Goal: Use online tool/utility: Utilize a website feature to perform a specific function

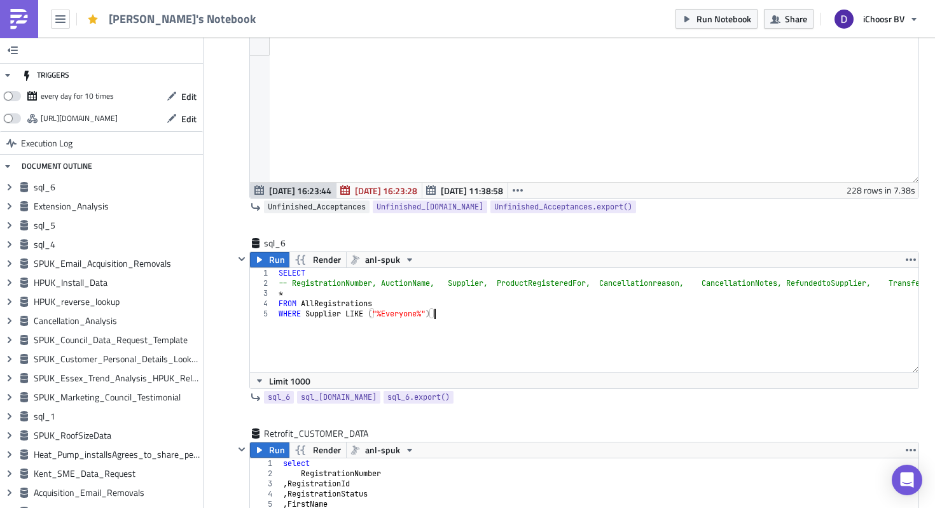
scroll to position [63482, 62959]
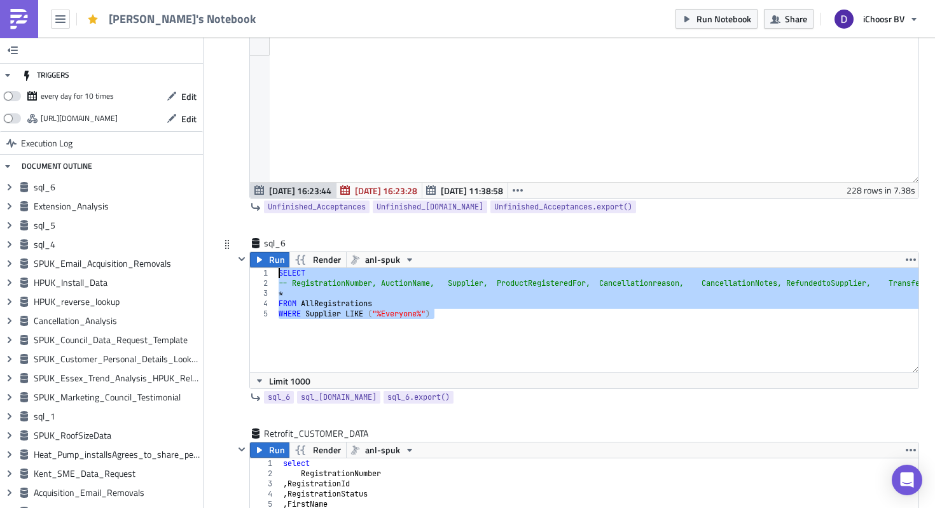
drag, startPoint x: 454, startPoint y: 316, endPoint x: 241, endPoint y: 274, distance: 217.1
click at [241, 274] on div "Run Render anl-spuk WHERE Supplier LIKE ("%Everyone%") 1 2 3 4 5 SELECT -- Regi…" at bounding box center [576, 319] width 685 height 137
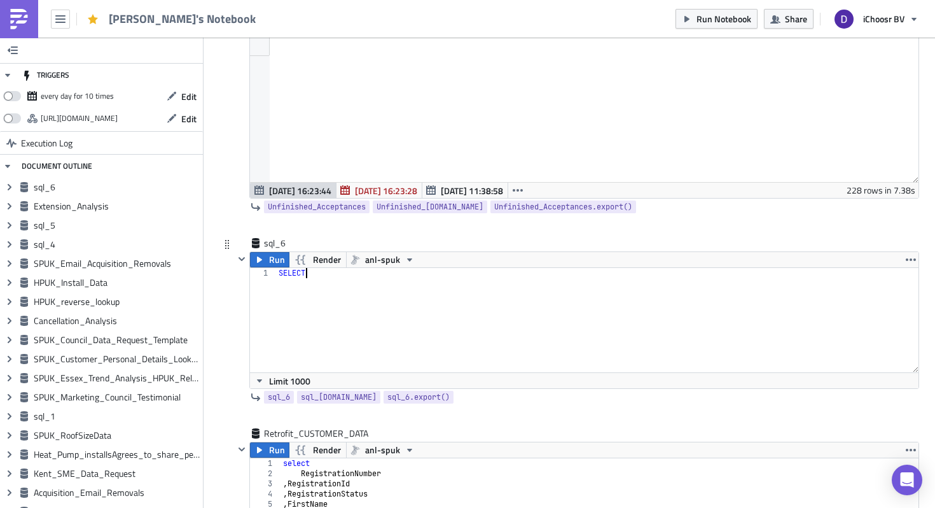
type textarea "SELECT"
type textarea "Phone"
type textarea ", RegistrationNumber"
type textarea "FROM AllRegistrations"
click at [319, 276] on div "SELECT Phone , RegistrationNumber FROM AllRegistrations WHERE Phone IN ( )" at bounding box center [597, 330] width 643 height 125
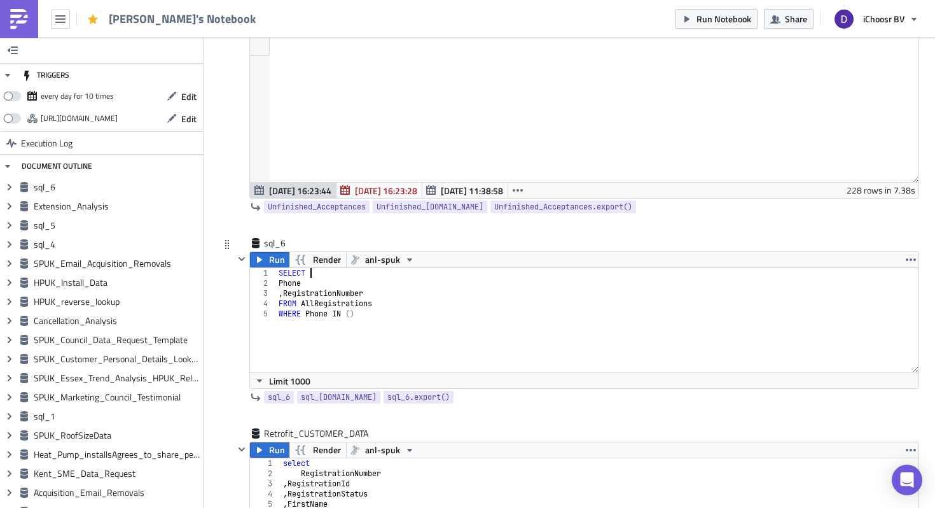
type textarea "SELECT *"
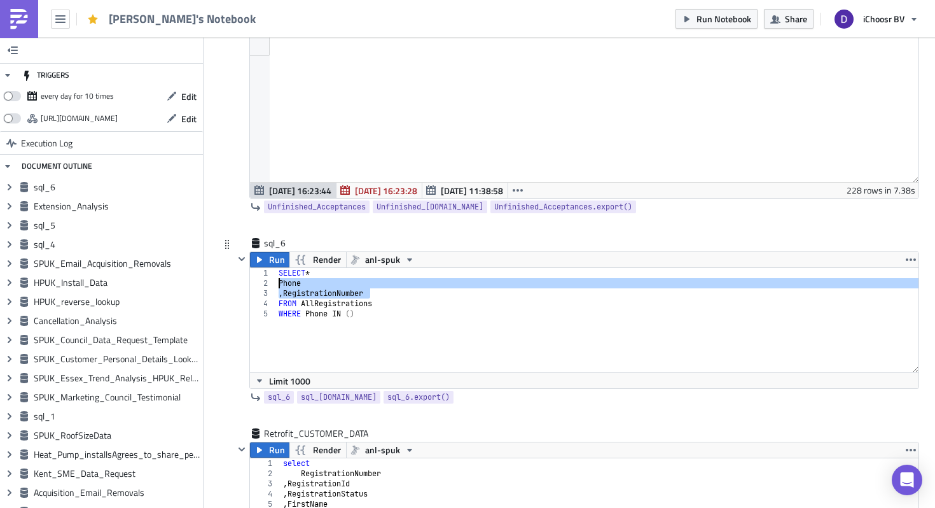
drag, startPoint x: 377, startPoint y: 296, endPoint x: 263, endPoint y: 281, distance: 114.8
click at [263, 281] on div "SELECT * 1 2 3 4 5 SELECT * Phone , RegistrationNumber FROM AllRegistrations WH…" at bounding box center [584, 320] width 669 height 104
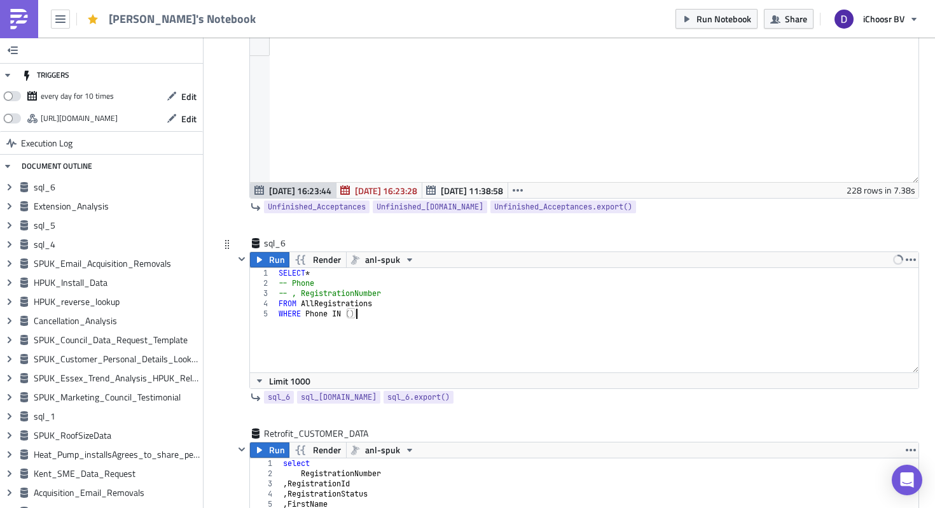
drag, startPoint x: 368, startPoint y: 312, endPoint x: 237, endPoint y: 312, distance: 131.7
click at [237, 312] on div "Run Render anl-spuk -- Phone -- , RegistrationNumber 1 2 3 4 5 SELECT * -- Phon…" at bounding box center [576, 319] width 685 height 137
click at [339, 295] on div "SELECT * -- Phone -- , RegistrationNumber FROM AllRegistrations -- WHERE Phone …" at bounding box center [597, 330] width 643 height 125
click at [387, 265] on span "anl-spuk" at bounding box center [382, 259] width 35 height 15
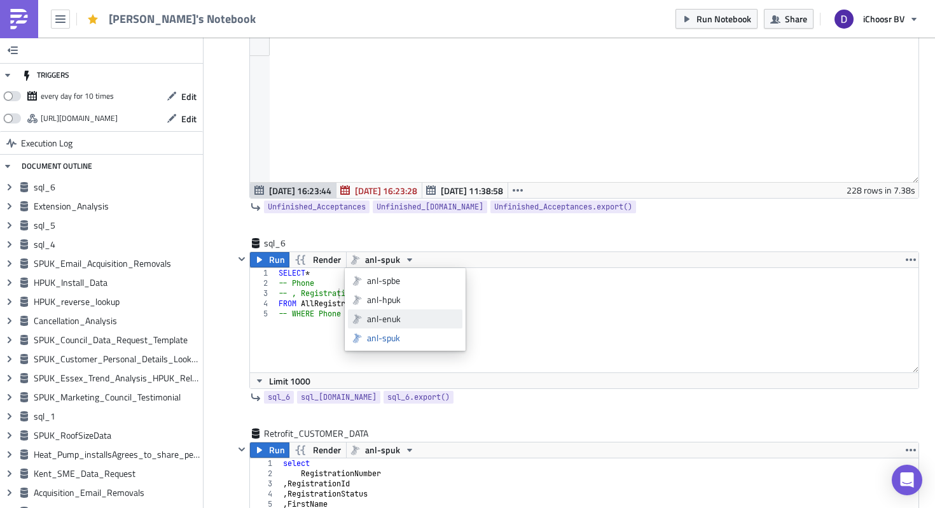
click at [400, 316] on div "anl-enuk" at bounding box center [412, 318] width 91 height 13
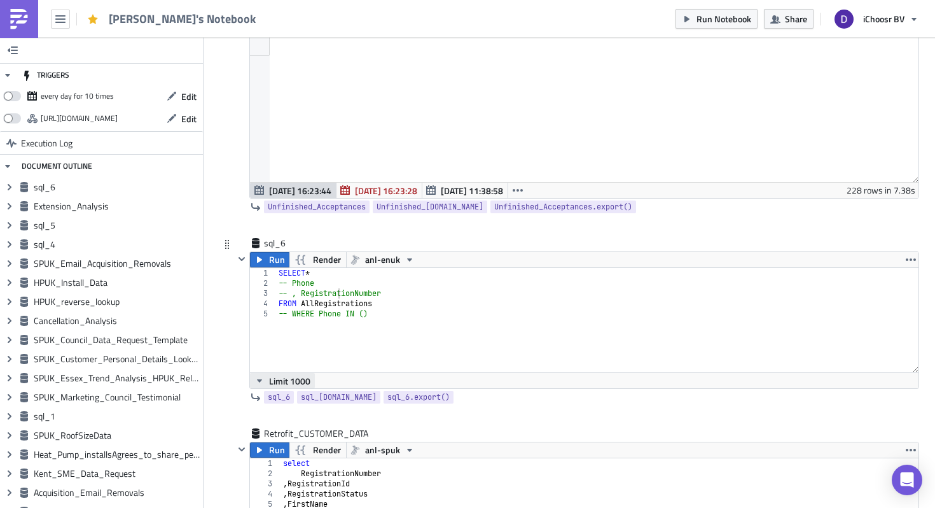
click at [282, 386] on span "Limit 1000" at bounding box center [289, 380] width 41 height 13
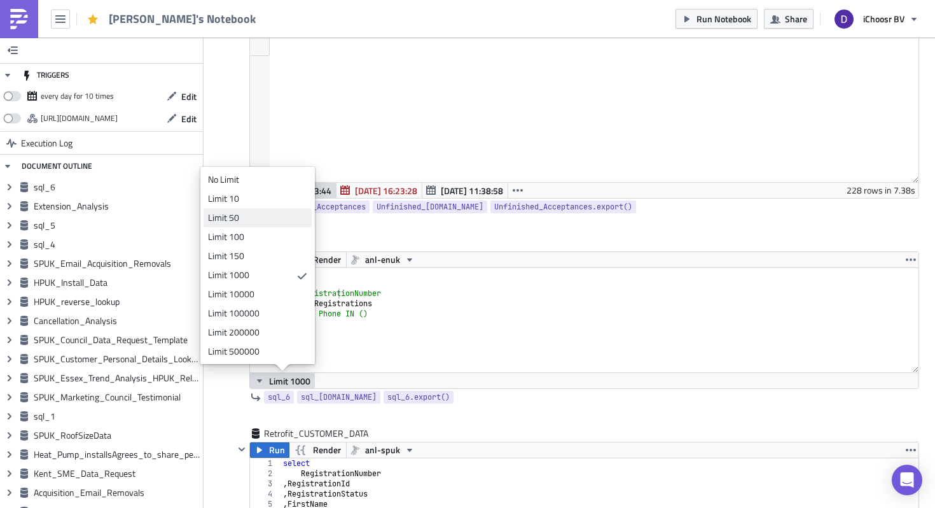
click at [242, 213] on div "Limit 50" at bounding box center [255, 217] width 95 height 13
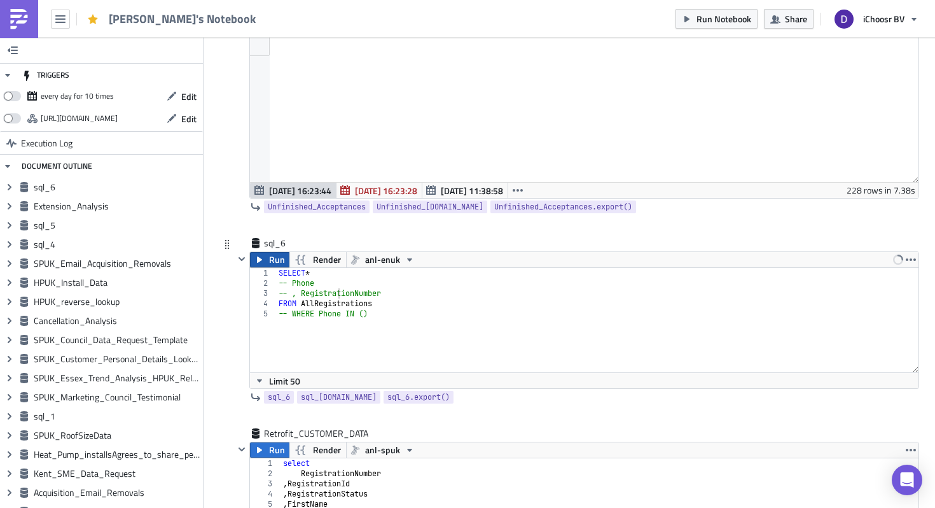
click at [273, 260] on span "Run" at bounding box center [277, 259] width 16 height 15
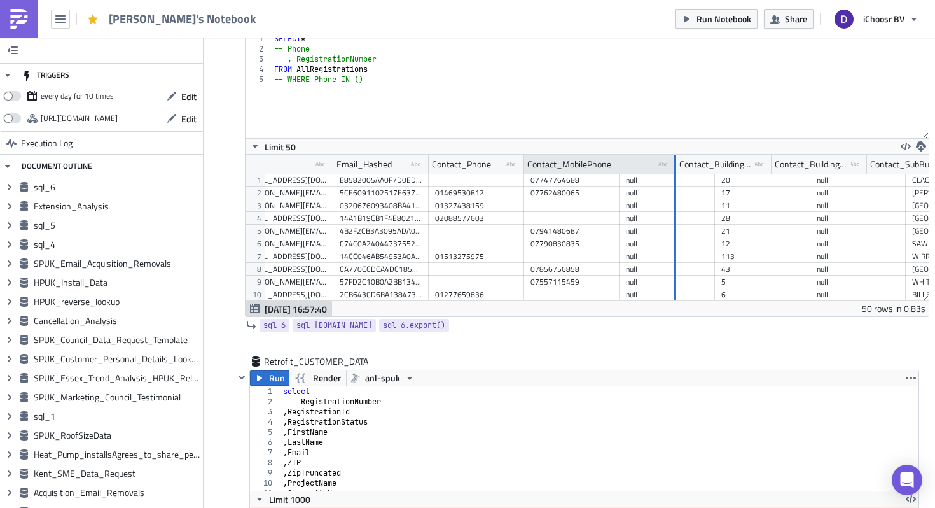
drag, startPoint x: 617, startPoint y: 165, endPoint x: 650, endPoint y: 162, distance: 33.2
click at [673, 162] on div at bounding box center [674, 165] width 3 height 20
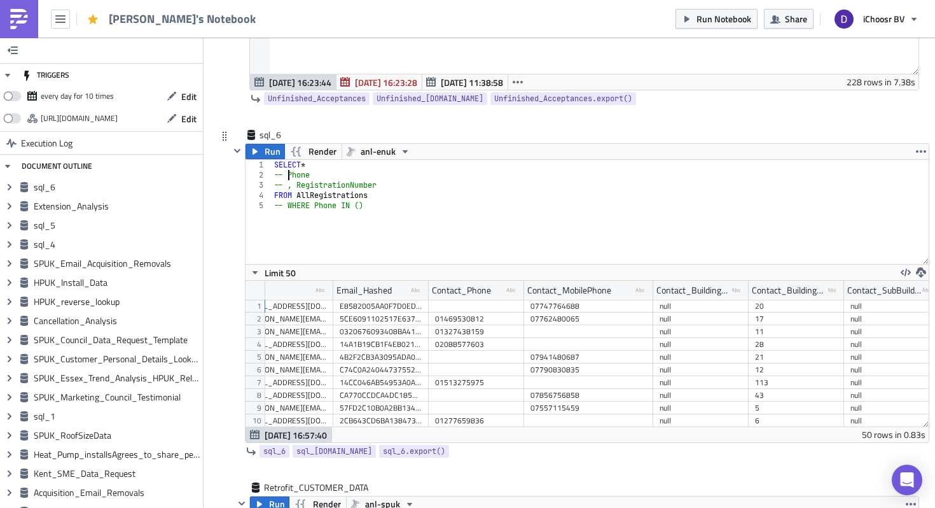
click at [288, 175] on div "SELECT * -- Phone -- , RegistrationNumber FROM AllRegistrations -- WHERE Phone …" at bounding box center [600, 222] width 657 height 125
type textarea "-- Contact_Phone"
click at [353, 177] on div "SELECT * -- Contact_Phone -- , RegistrationNumber FROM AllRegistrations -- WHER…" at bounding box center [600, 222] width 657 height 125
type textarea ","
click at [324, 194] on div "SELECT * -- Contact_Phone -- , Contact_MobilePhone -- , RegistrationNumber FROM…" at bounding box center [600, 222] width 657 height 125
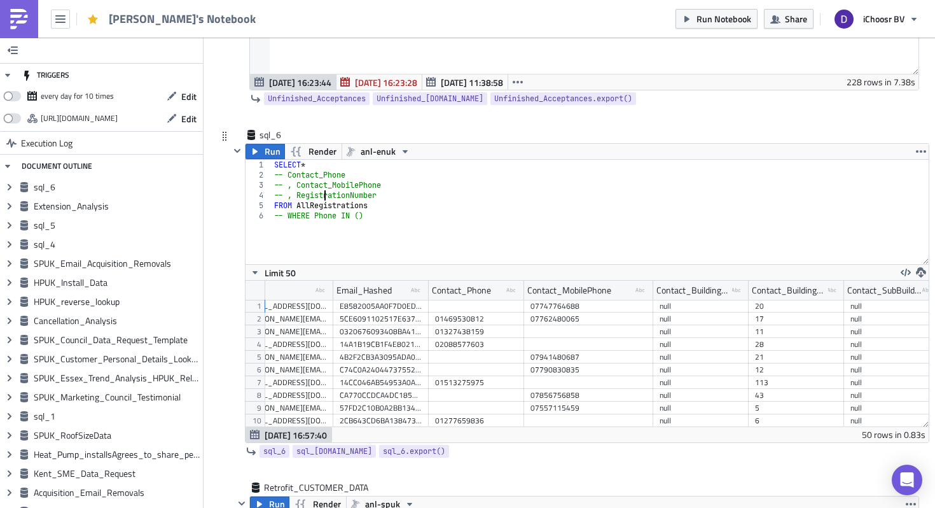
click at [384, 195] on div "SELECT * -- Contact_Phone -- , Contact_MobilePhone -- , RegistrationNumber FROM…" at bounding box center [600, 222] width 657 height 125
click at [313, 178] on div "SELECT * -- Contact_Phone -- , Contact_MobilePhone -- , RegistrationNumber FROM…" at bounding box center [600, 222] width 657 height 125
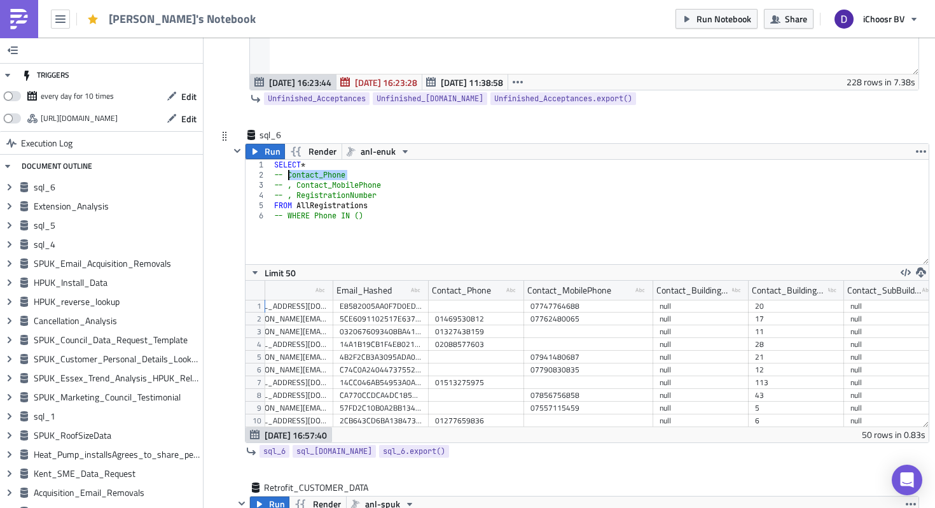
click at [326, 216] on div "SELECT * -- Contact_Phone -- , Contact_MobilePhone -- , RegistrationNumber FROM…" at bounding box center [600, 222] width 657 height 125
paste textarea "Contact_"
type textarea "-- WHERE Contact_Phone IN ()"
click at [408, 218] on div "SELECT * -- Contact_Phone -- , Contact_MobilePhone -- , RegistrationNumber FROM…" at bounding box center [600, 222] width 657 height 125
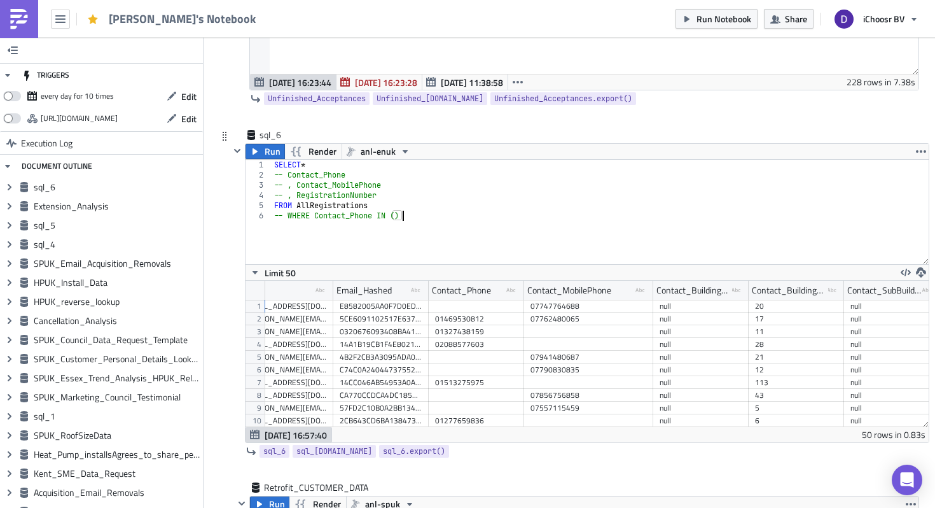
scroll to position [0, 0]
type textarea "A"
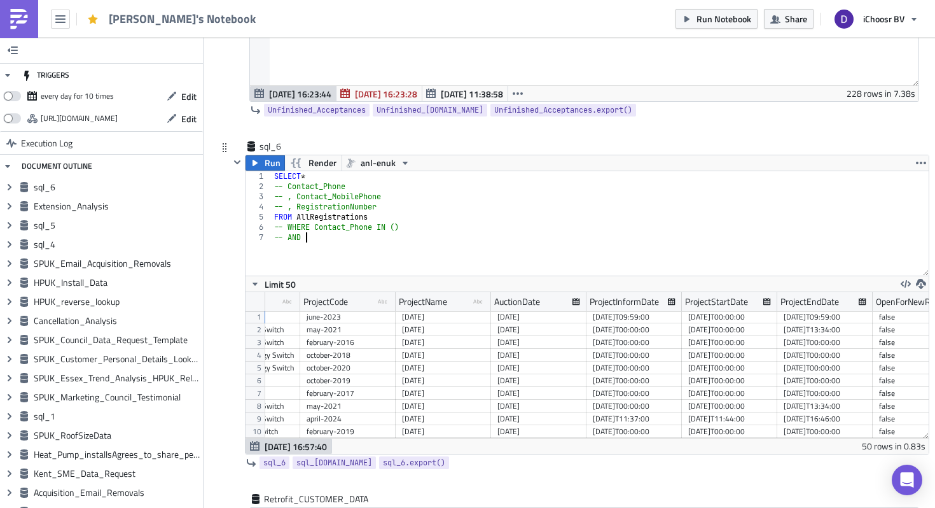
scroll to position [1, 1997]
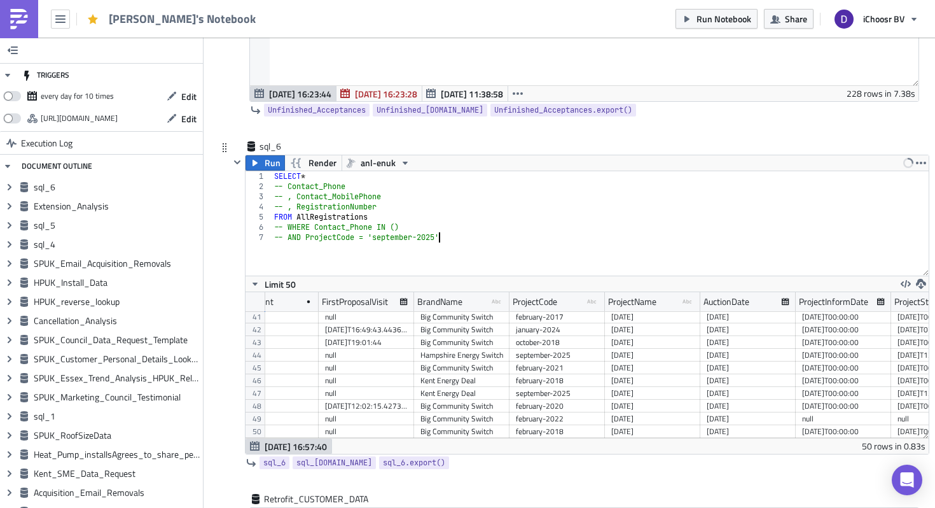
click at [458, 236] on div "SELECT * -- Contact_Phone -- , Contact_MobilePhone -- , RegistrationNumber FROM…" at bounding box center [600, 233] width 657 height 125
type textarea "-- AND ProjectCode = 'september-2025'"
drag, startPoint x: 461, startPoint y: 241, endPoint x: 260, endPoint y: 241, distance: 200.4
click at [260, 241] on div "-- AND ProjectCode = 'september-2025' [PHONE_NUMBER] SELECT * -- Contact_Phone …" at bounding box center [587, 223] width 683 height 104
click at [316, 223] on div "SELECT * -- Contact_Phone -- , Contact_MobilePhone -- , RegistrationNumber FROM…" at bounding box center [600, 233] width 657 height 125
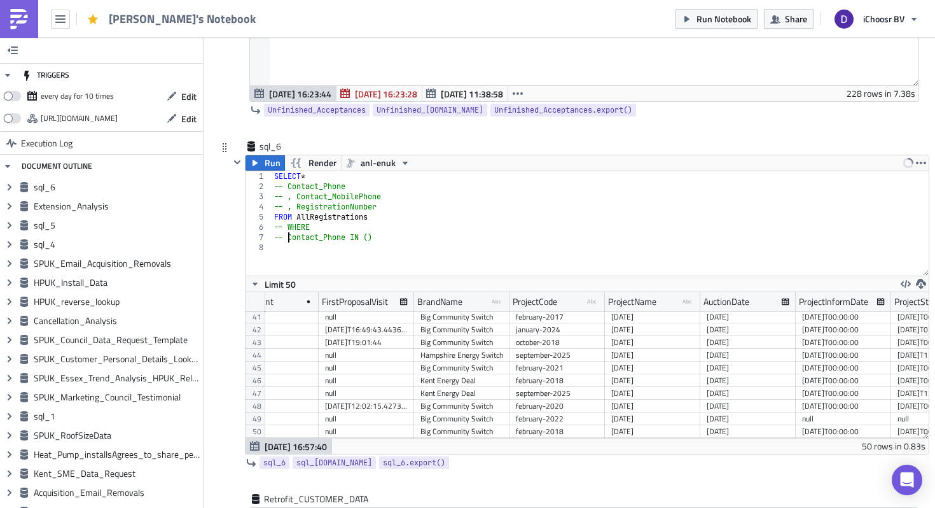
click at [326, 228] on div "SELECT * -- Contact_Phone -- , Contact_MobilePhone -- , RegistrationNumber FROM…" at bounding box center [600, 233] width 657 height 125
paste textarea "-- AND ProjectCode = 'september-2025'"
click at [335, 228] on div "SELECT * -- Contact_Phone -- , Contact_MobilePhone -- , RegistrationNumber FROM…" at bounding box center [600, 233] width 657 height 125
click at [288, 240] on div "SELECT * -- Contact_Phone -- , Contact_MobilePhone -- , RegistrationNumber FROM…" at bounding box center [600, 233] width 657 height 125
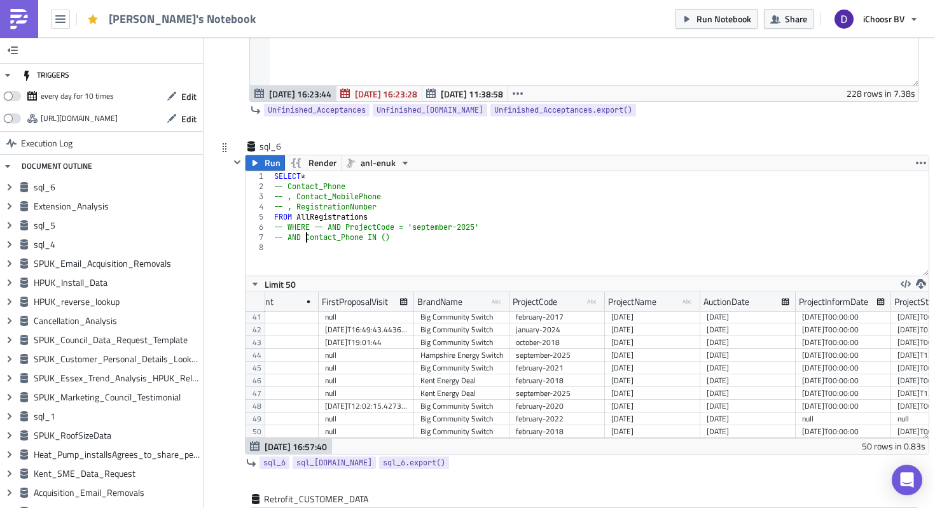
click at [336, 227] on div "SELECT * -- Contact_Phone -- , Contact_MobilePhone -- , RegistrationNumber FROM…" at bounding box center [600, 233] width 657 height 125
click at [391, 237] on div "SELECT * -- Contact_Phone -- , Contact_MobilePhone -- , RegistrationNumber FROM…" at bounding box center [600, 233] width 657 height 125
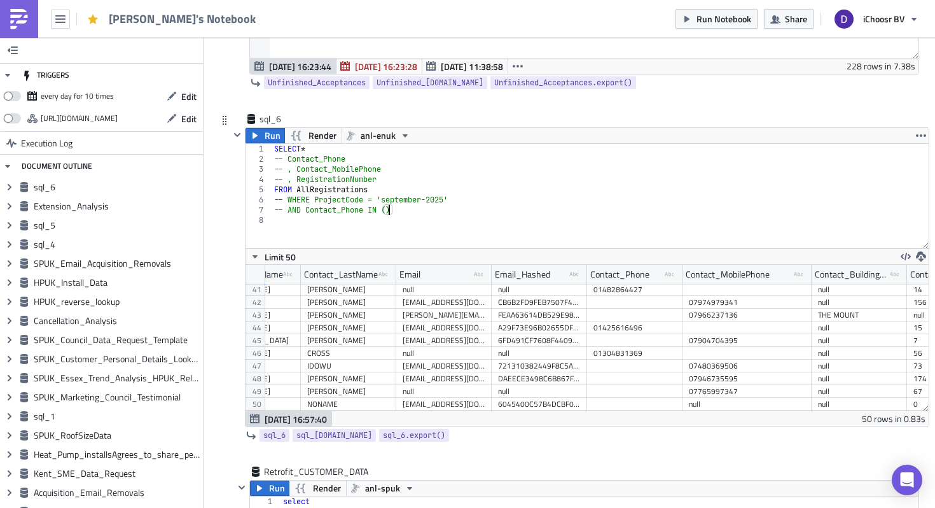
click at [389, 210] on div "SELECT * -- Contact_Phone -- , Contact_MobilePhone -- , RegistrationNumber FROM…" at bounding box center [600, 206] width 657 height 125
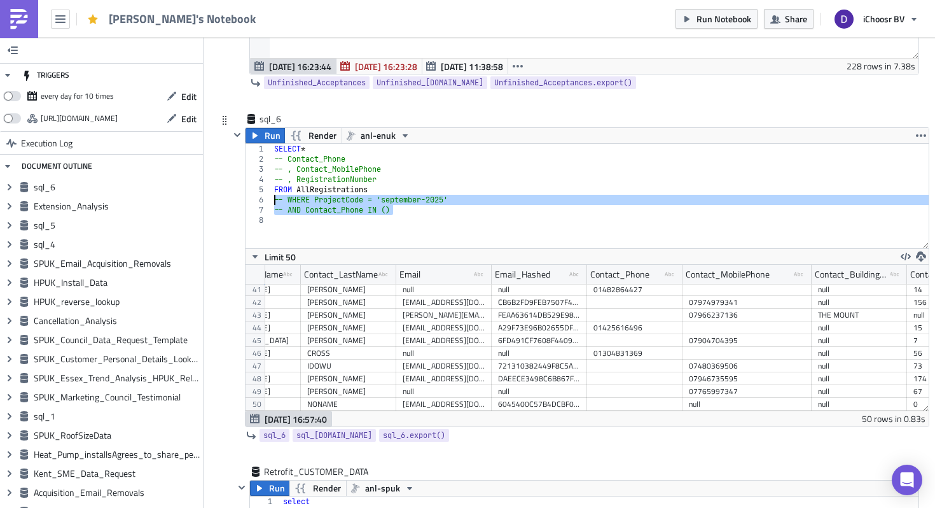
drag, startPoint x: 405, startPoint y: 214, endPoint x: 260, endPoint y: 202, distance: 146.2
click at [260, 202] on div "-- AND Contact_Phone IN () [PHONE_NUMBER] SELECT * -- Contact_Phone -- , Contac…" at bounding box center [587, 196] width 683 height 104
click at [373, 188] on div "SELECT * -- Contact_Phone -- , Contact_MobilePhone -- , RegistrationNumber FROM…" at bounding box center [600, 206] width 657 height 125
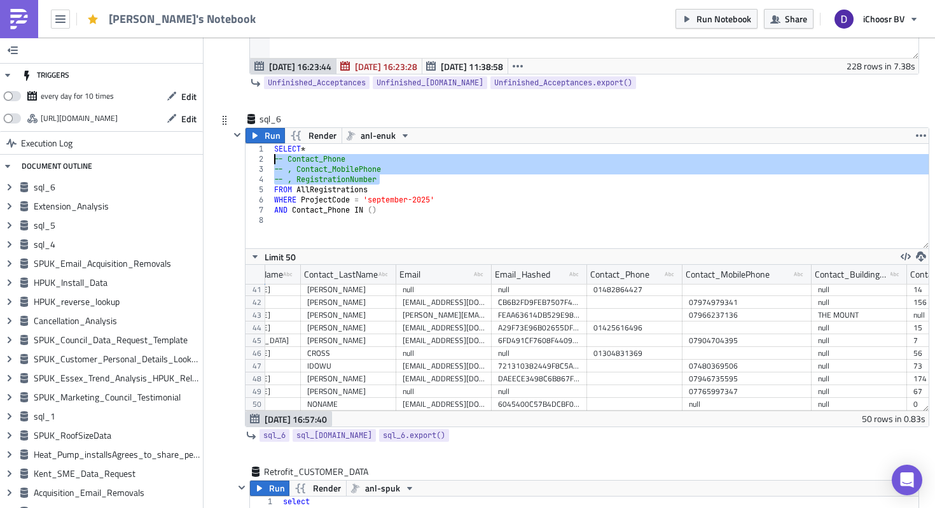
drag, startPoint x: 386, startPoint y: 180, endPoint x: 255, endPoint y: 164, distance: 131.5
click at [255, 164] on div "FROM AllRegistrations [PHONE_NUMBER] SELECT * -- Contact_Phone -- , Contact_Mob…" at bounding box center [587, 196] width 683 height 104
click at [325, 213] on div "SELECT * Contact_Phone , Contact_MobilePhone , RegistrationNumber FROM AllRegis…" at bounding box center [600, 206] width 657 height 125
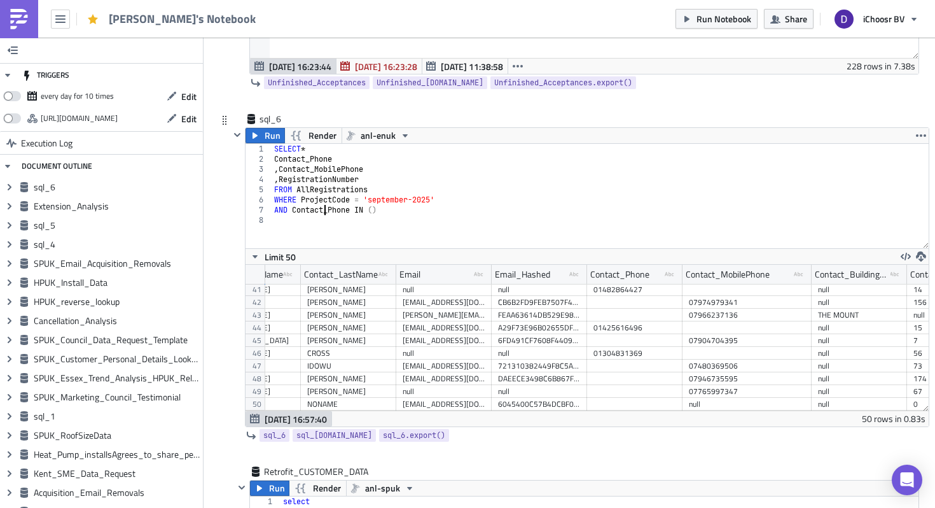
click at [379, 207] on div "SELECT * Contact_Phone , Contact_MobilePhone , RegistrationNumber FROM AllRegis…" at bounding box center [600, 206] width 657 height 125
click at [373, 207] on div "SELECT * Contact_Phone , Contact_MobilePhone , RegistrationNumber FROM AllRegis…" at bounding box center [600, 206] width 657 height 125
paste textarea "'01322836514',"
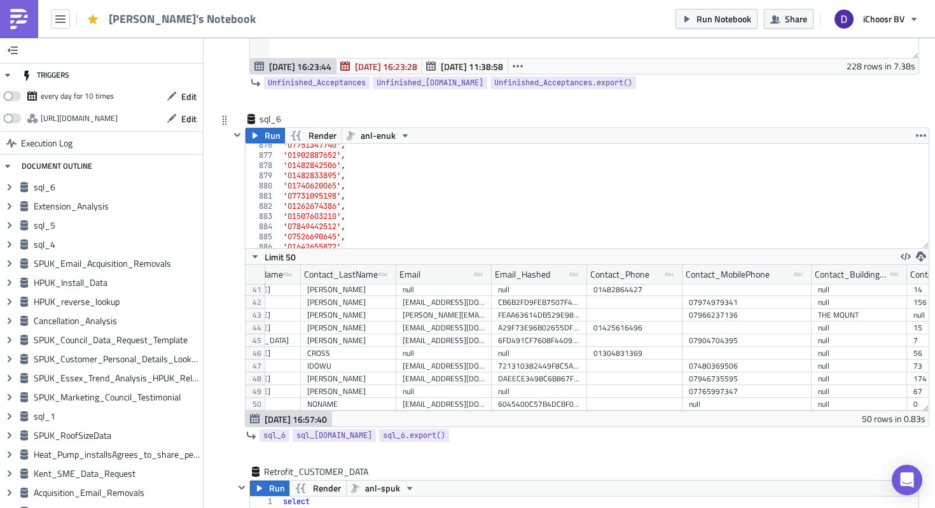
scroll to position [0, 0]
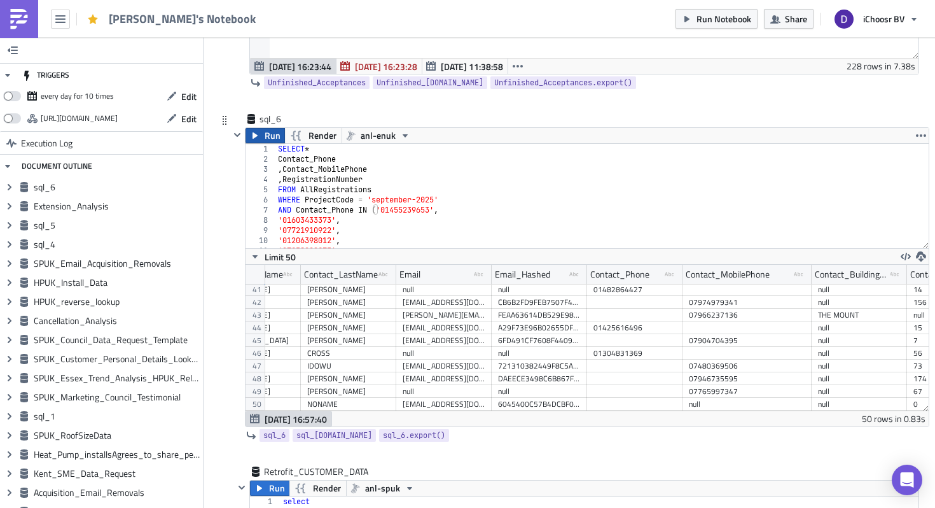
click at [268, 143] on span "Run" at bounding box center [273, 135] width 16 height 15
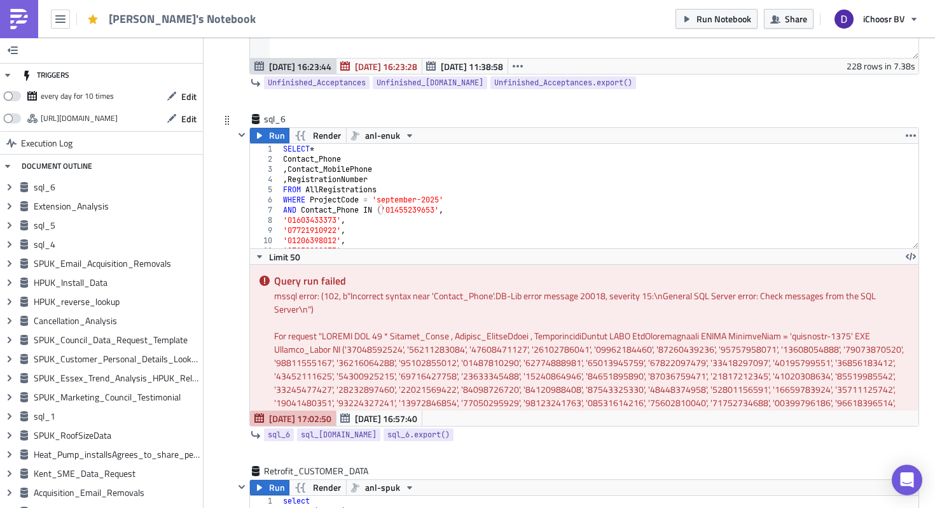
click at [344, 150] on div "SELECT * Contact_Phone , Contact_MobilePhone , RegistrationNumber FROM AllRegis…" at bounding box center [600, 206] width 638 height 125
click at [274, 255] on span "Limit 50" at bounding box center [284, 256] width 31 height 13
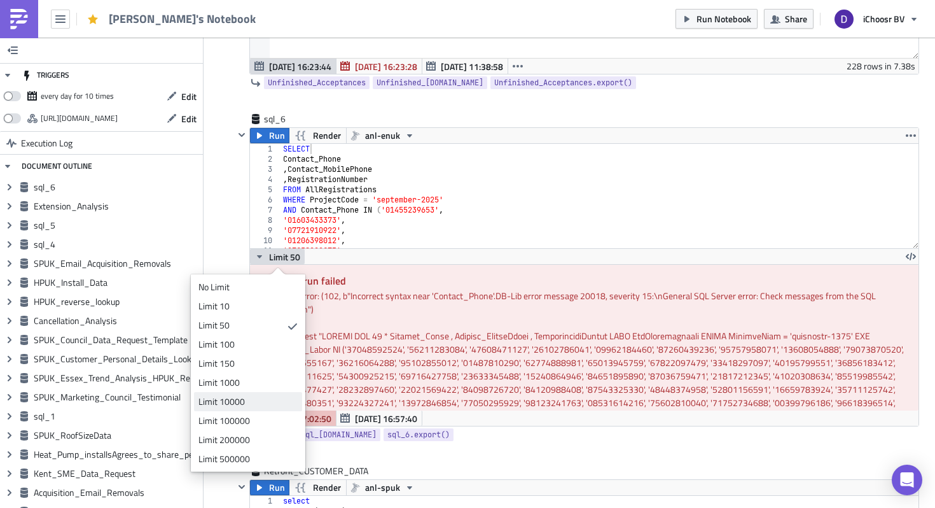
click at [252, 403] on div "Limit 10000" at bounding box center [246, 401] width 95 height 13
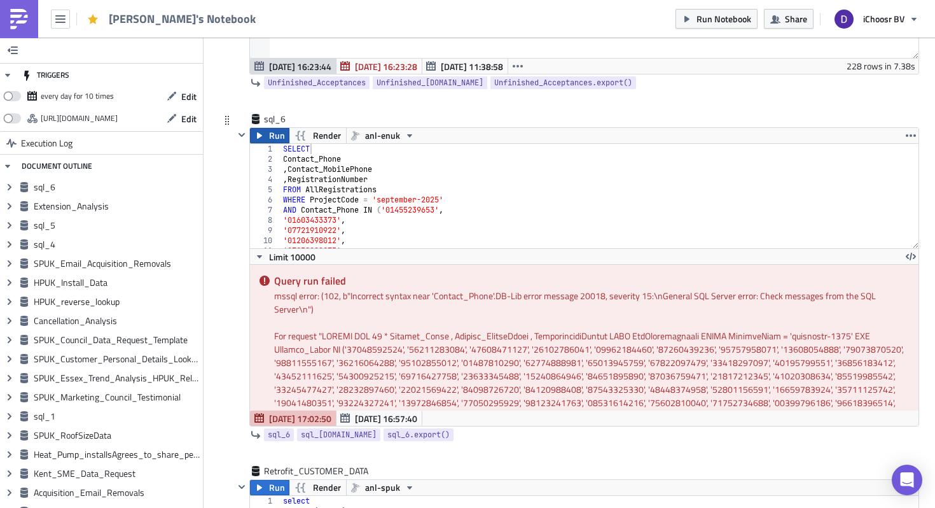
click at [281, 141] on span "Run" at bounding box center [277, 135] width 16 height 15
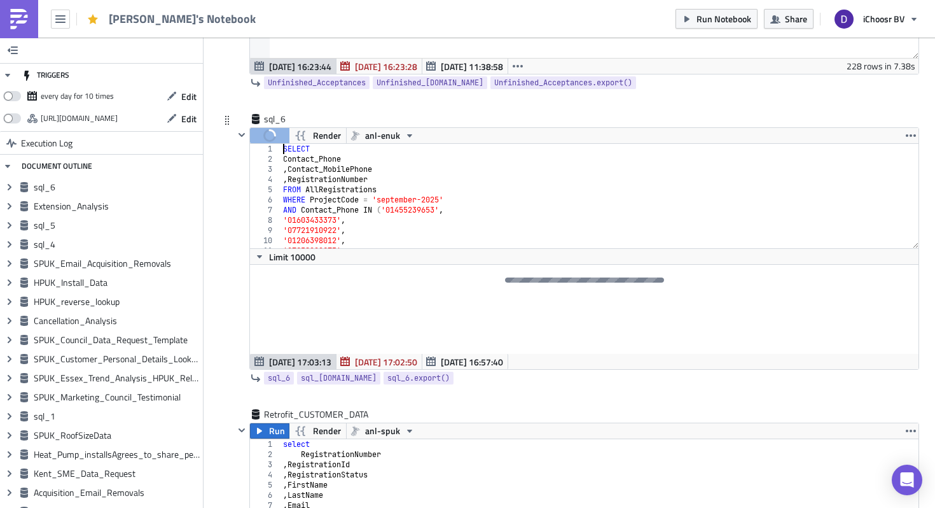
click at [283, 148] on div "SELECT Contact_Phone , Contact_MobilePhone , RegistrationNumber FROM AllRegistr…" at bounding box center [600, 206] width 638 height 125
type textarea "'01322836514')"
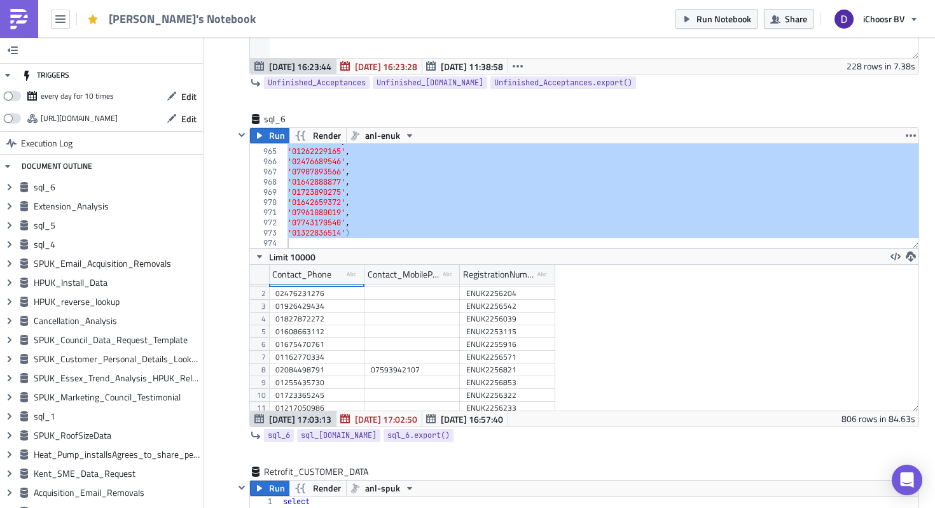
scroll to position [0, 0]
click at [909, 259] on icon "button" at bounding box center [911, 256] width 10 height 10
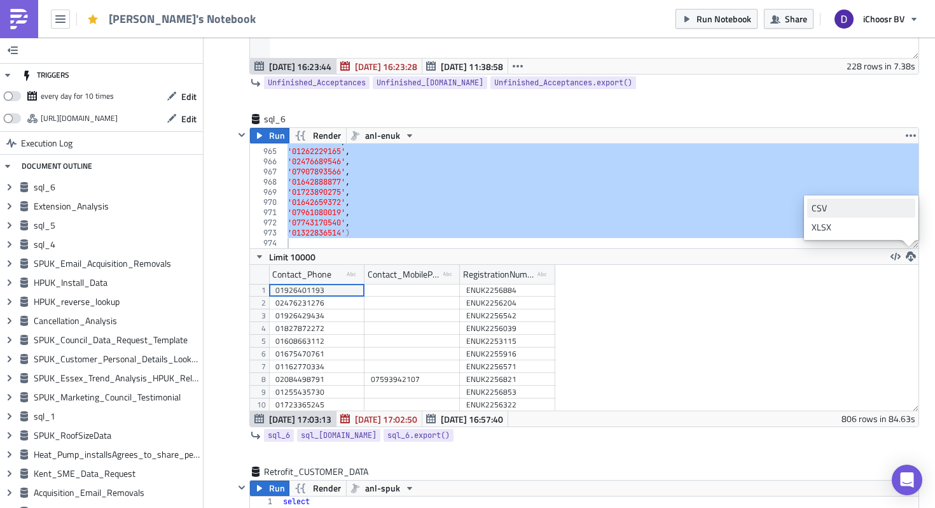
click at [829, 207] on div "CSV" at bounding box center [861, 208] width 99 height 13
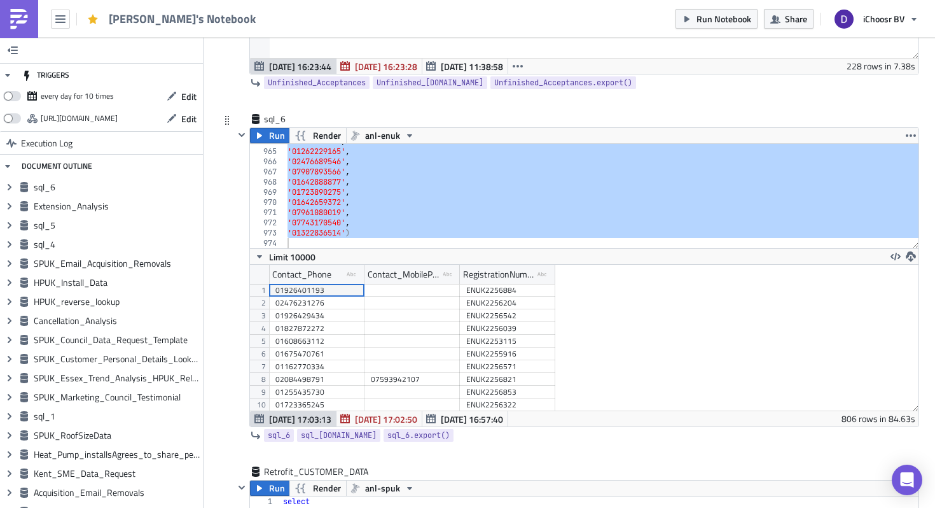
click at [297, 246] on div "'0164276503' , '01262229165' , '02476689546' , '07907893566' , '01642888877' , …" at bounding box center [604, 198] width 638 height 125
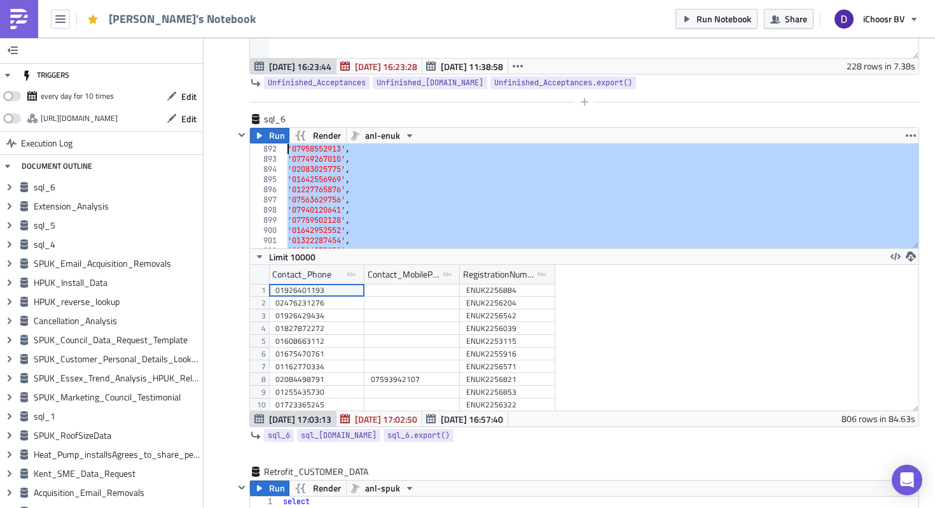
scroll to position [8867, 0]
drag, startPoint x: 297, startPoint y: 246, endPoint x: 264, endPoint y: 96, distance: 153.8
type textarea "SELECT Contact_Phone"
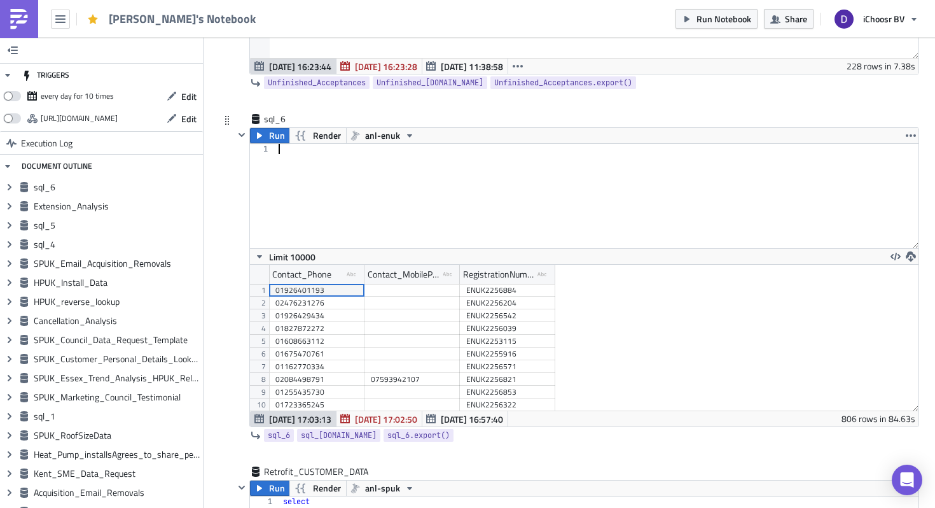
click at [278, 154] on div at bounding box center [597, 206] width 643 height 125
paste textarea "01322836514')"
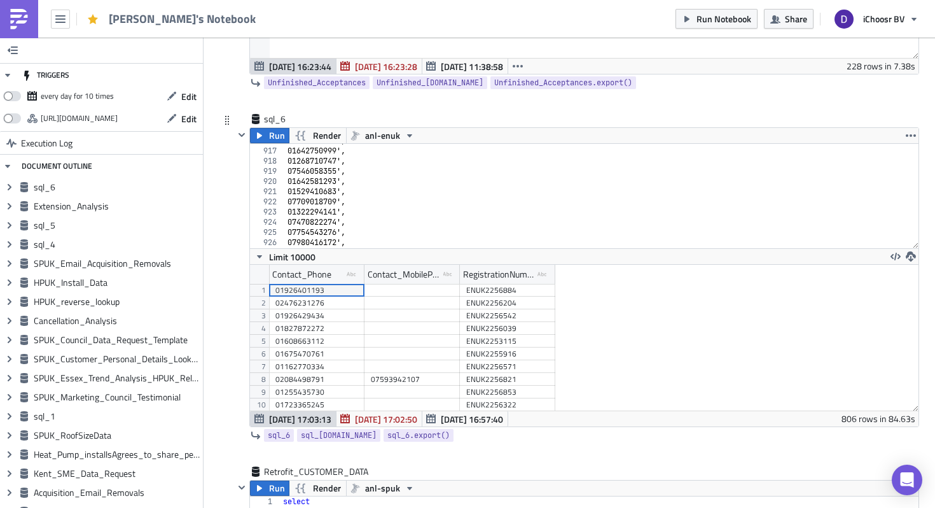
scroll to position [9323, 0]
drag, startPoint x: 914, startPoint y: 240, endPoint x: 914, endPoint y: 215, distance: 24.8
click at [914, 215] on div "01322836514') 916 917 918 919 920 921 922 923 924 925 926 927 928 01759318564 '…" at bounding box center [584, 196] width 669 height 104
drag, startPoint x: 913, startPoint y: 239, endPoint x: 913, endPoint y: 191, distance: 47.7
click at [913, 191] on div "01322836514') 916 917 918 919 920 921 922 923 924 925 926 927 928 01759318564 '…" at bounding box center [584, 196] width 669 height 104
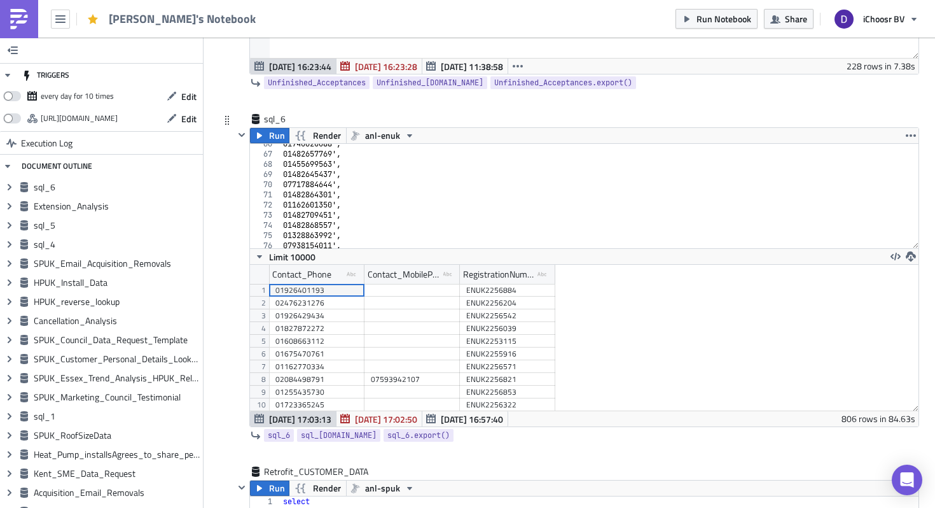
scroll to position [0, 0]
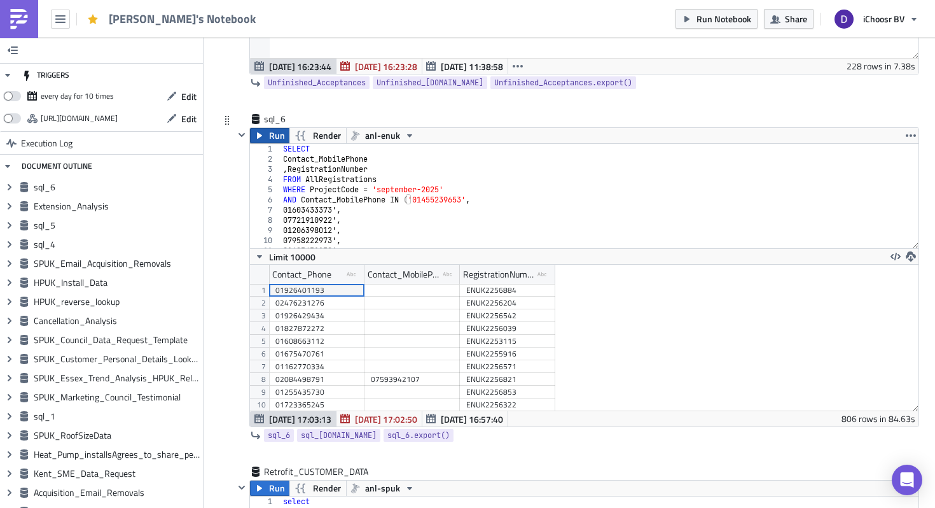
click at [276, 138] on span "Run" at bounding box center [277, 135] width 16 height 15
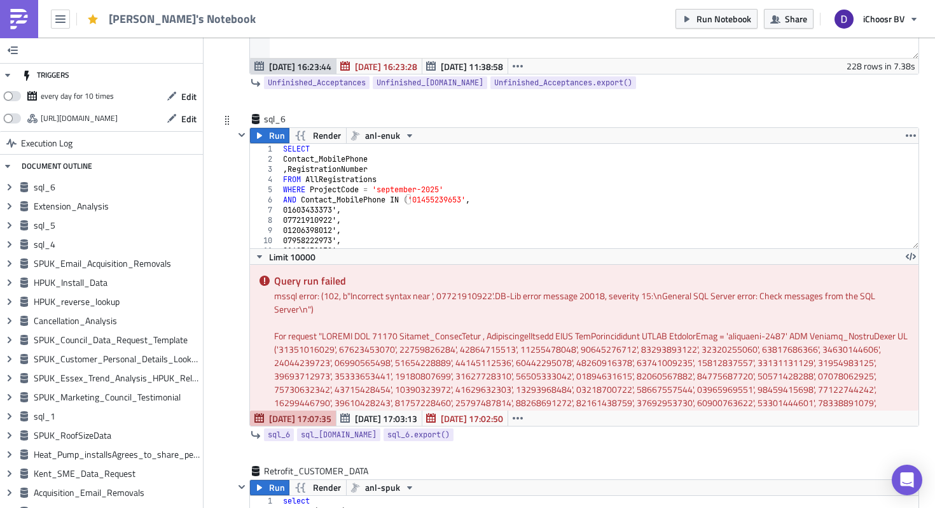
click at [412, 199] on div "SELECT Contact_MobilePhone , RegistrationNumber FROM AllRegistrations WHERE Pro…" at bounding box center [600, 206] width 639 height 125
click at [408, 204] on div "SELECT Contact_MobilePhone , RegistrationNumber FROM AllRegistrations WHERE Pro…" at bounding box center [597, 206] width 643 height 125
paste textarea "s"
click at [411, 203] on div "SELECT Contact_MobilePhone , RegistrationNumber FROM AllRegistrations WHERE Pro…" at bounding box center [597, 206] width 643 height 125
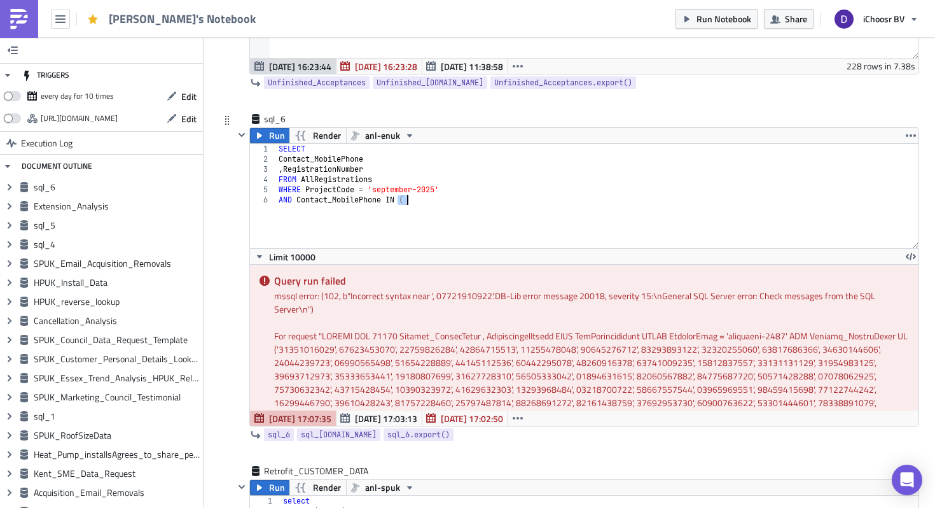
click at [411, 203] on div "SELECT Contact_MobilePhone , RegistrationNumber FROM AllRegistrations WHERE Pro…" at bounding box center [597, 206] width 643 height 125
paste textarea ")"
click at [405, 201] on div "SELECT Contact_MobilePhone , RegistrationNumber FROM AllRegistrations WHERE Pro…" at bounding box center [597, 206] width 643 height 125
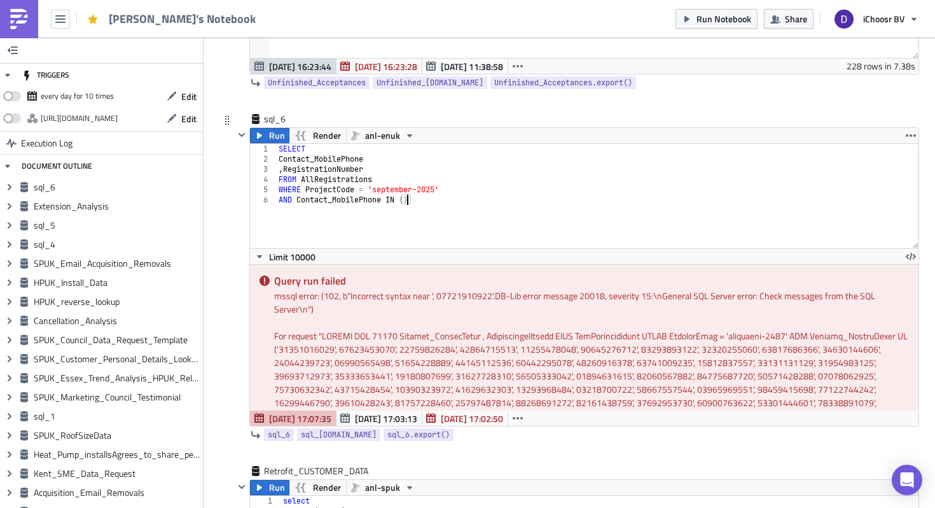
click at [408, 201] on div "SELECT Contact_MobilePhone , RegistrationNumber FROM AllRegistrations WHERE Pro…" at bounding box center [597, 206] width 643 height 125
paste textarea
click at [417, 201] on div "SELECT Contact_MobilePhone , RegistrationNumber FROM AllRegistrations WHERE Pro…" at bounding box center [597, 206] width 643 height 125
click at [421, 204] on div "SELECT Contact_MobilePhone , RegistrationNumber FROM AllRegistrations WHERE Pro…" at bounding box center [597, 206] width 643 height 125
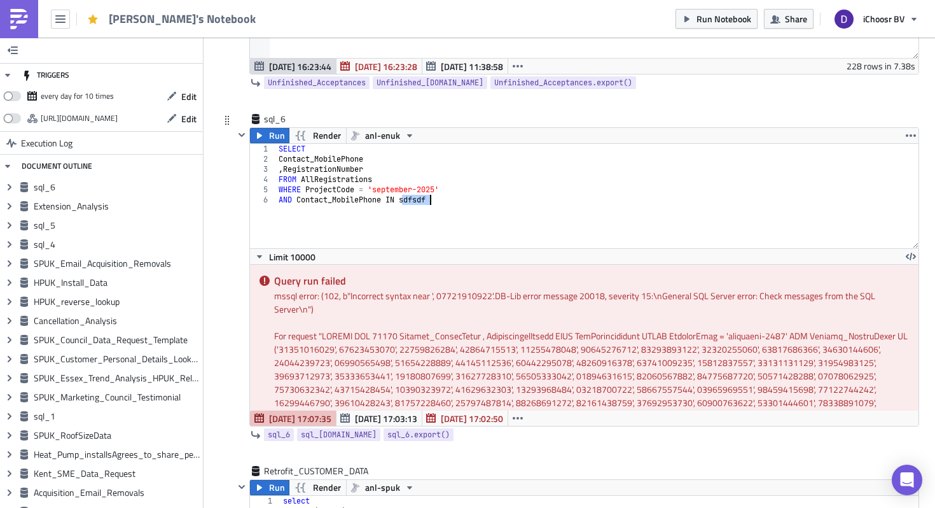
click at [421, 204] on div "SELECT Contact_MobilePhone , RegistrationNumber FROM AllRegistrations WHERE Pro…" at bounding box center [597, 206] width 643 height 125
paste textarea "'01322836514',"
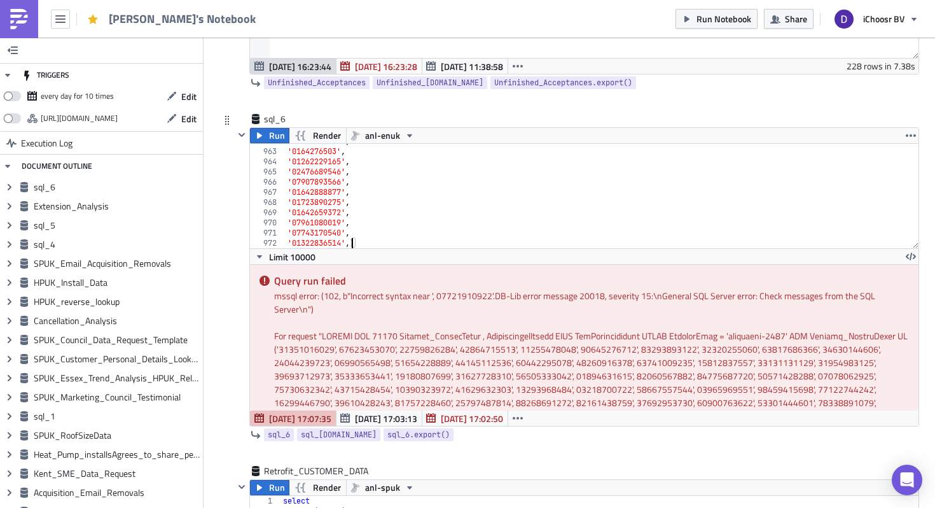
scroll to position [0, 5]
type textarea "'01322836514')"
click at [274, 133] on span "Run" at bounding box center [277, 135] width 16 height 15
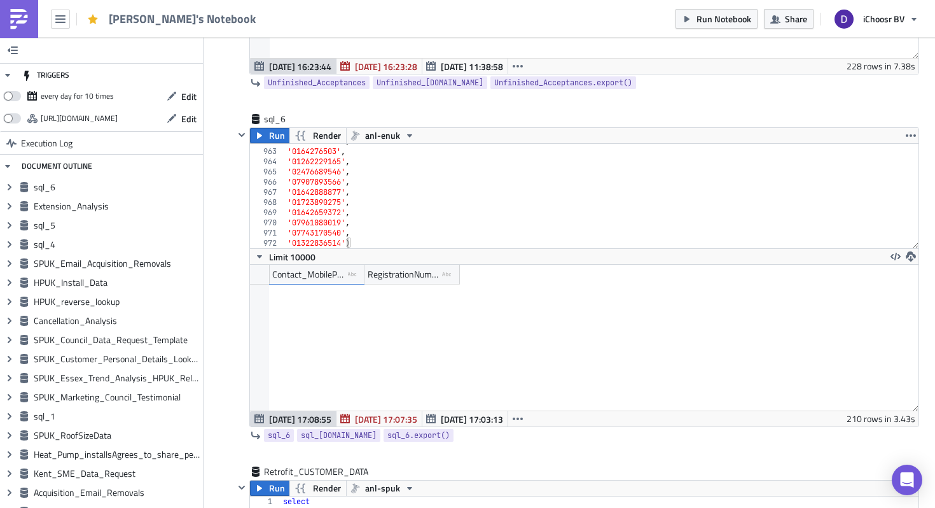
scroll to position [1556, 0]
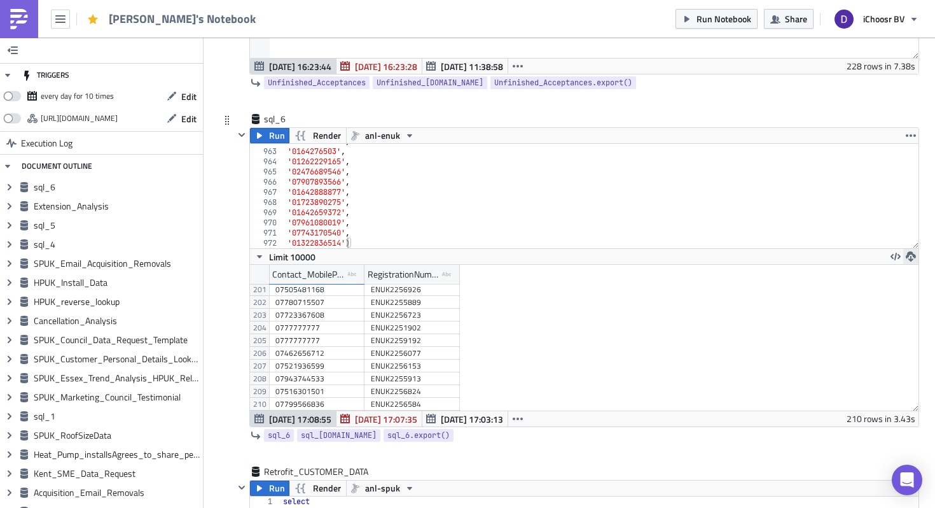
click at [906, 257] on icon "button" at bounding box center [911, 256] width 10 height 10
click at [853, 204] on div "CSV" at bounding box center [861, 208] width 99 height 13
